Goal: Task Accomplishment & Management: Use online tool/utility

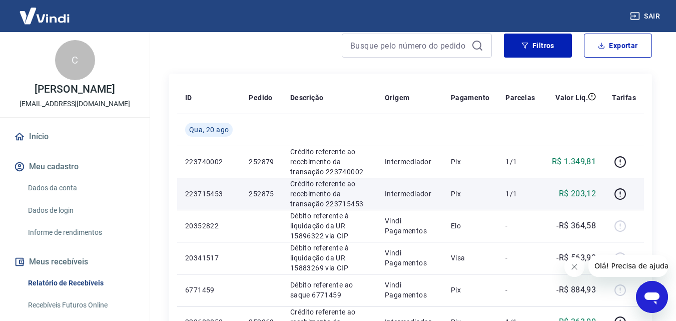
scroll to position [250, 0]
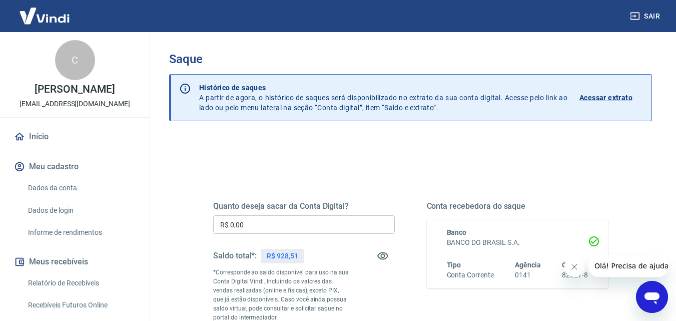
click at [311, 230] on input "R$ 0,00" at bounding box center [304, 224] width 182 height 19
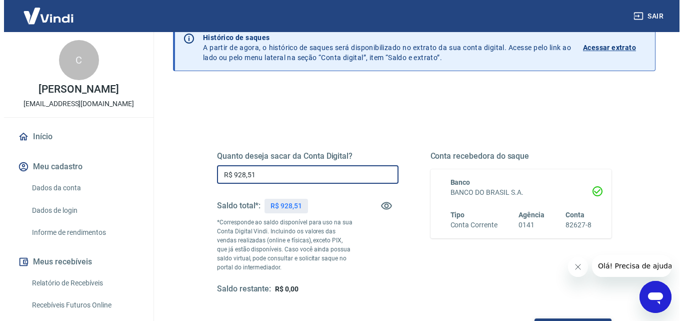
scroll to position [150, 0]
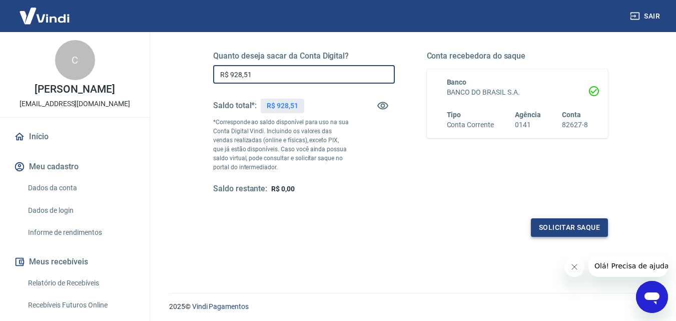
type input "R$ 928,51"
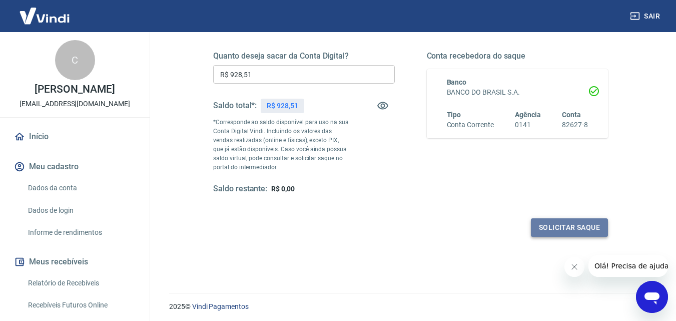
click at [548, 227] on button "Solicitar saque" at bounding box center [569, 227] width 77 height 19
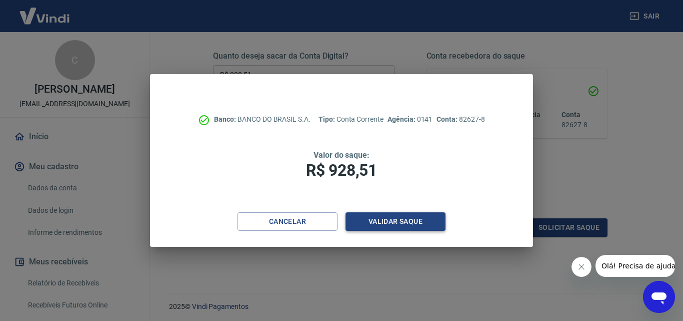
click at [425, 227] on button "Validar saque" at bounding box center [396, 221] width 100 height 19
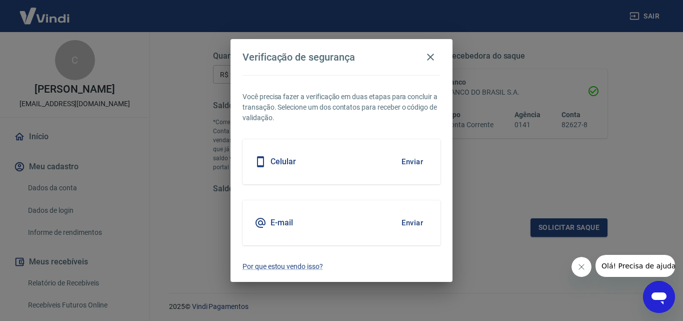
click at [419, 159] on button "Enviar" at bounding box center [412, 161] width 33 height 21
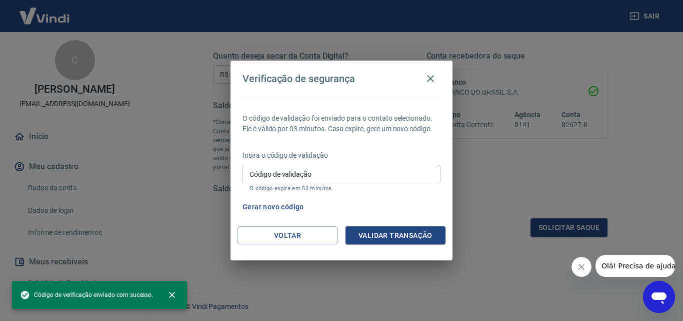
click at [326, 174] on input "Código de validação" at bounding box center [342, 174] width 198 height 19
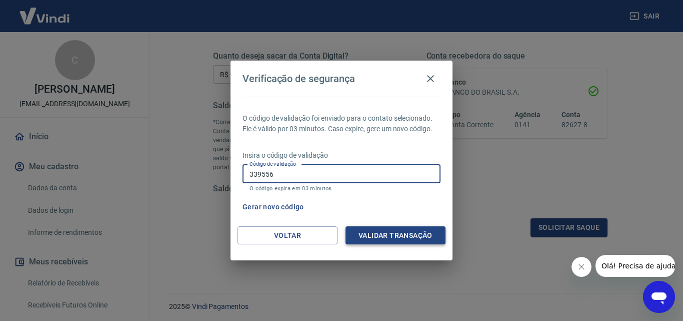
type input "339556"
click at [368, 237] on button "Validar transação" at bounding box center [396, 235] width 100 height 19
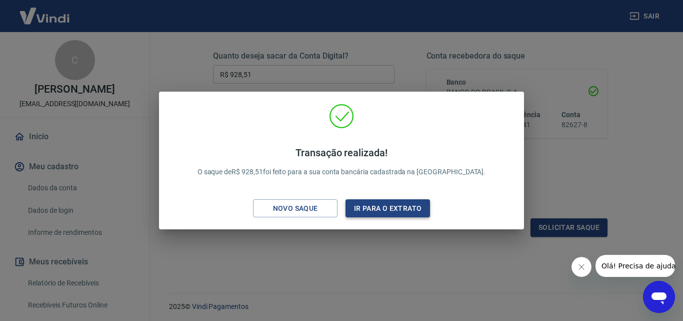
click at [377, 212] on button "Ir para o extrato" at bounding box center [388, 208] width 85 height 19
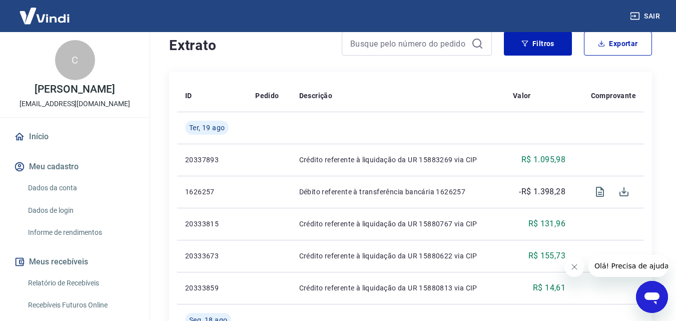
scroll to position [250, 0]
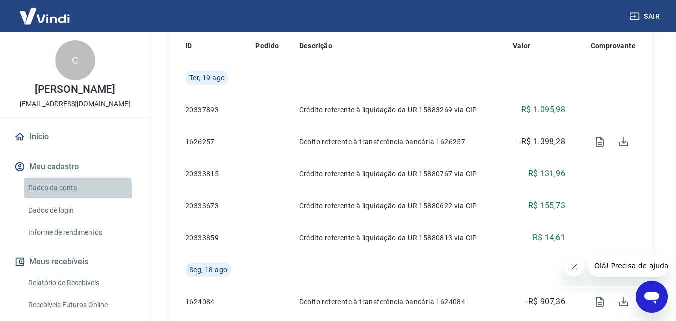
click at [75, 191] on link "Dados da conta" at bounding box center [81, 188] width 114 height 21
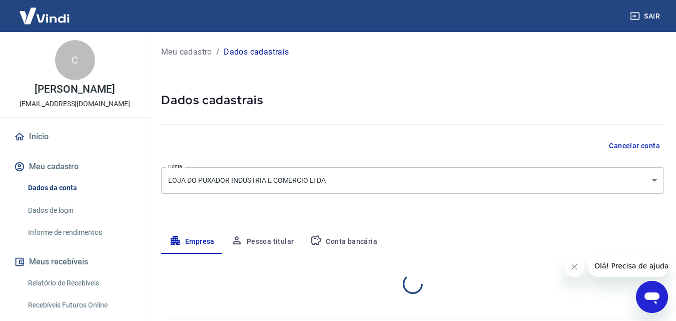
select select "SP"
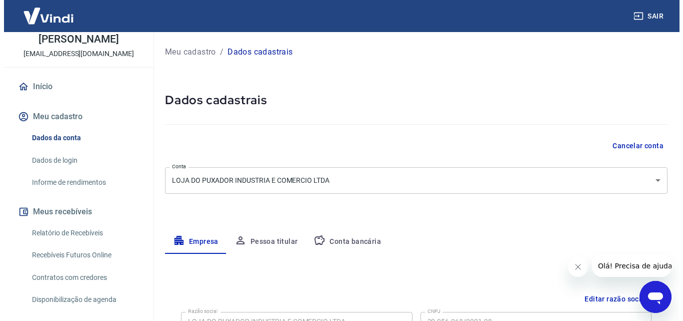
scroll to position [200, 0]
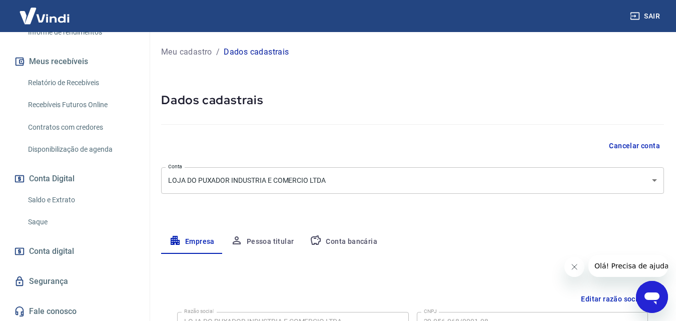
click at [78, 201] on link "Saldo e Extrato" at bounding box center [81, 200] width 114 height 21
